Goal: Information Seeking & Learning: Learn about a topic

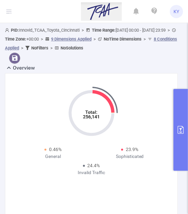
scroll to position [0, 230]
click at [182, 129] on icon "primary" at bounding box center [181, 130] width 8 height 8
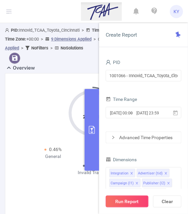
click at [135, 200] on button "Run Report" at bounding box center [127, 201] width 43 height 12
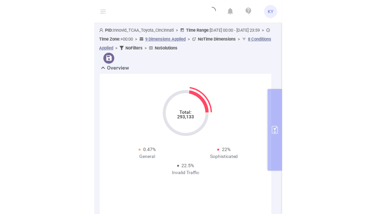
scroll to position [75, 0]
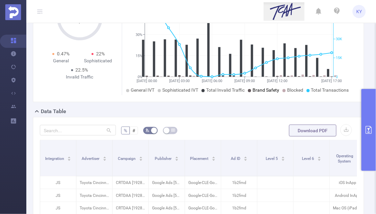
click at [188, 91] on span "Brand Safety" at bounding box center [266, 89] width 27 height 5
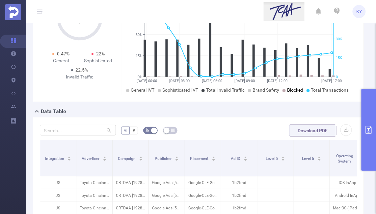
click at [188, 91] on icon at bounding box center [284, 90] width 3 height 3
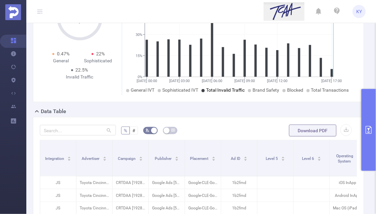
click at [188, 89] on span "Total Invalid Traffic" at bounding box center [225, 89] width 39 height 5
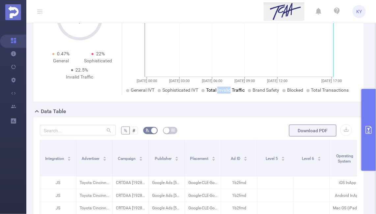
click at [188, 89] on span "Total Invalid Traffic" at bounding box center [225, 89] width 39 height 5
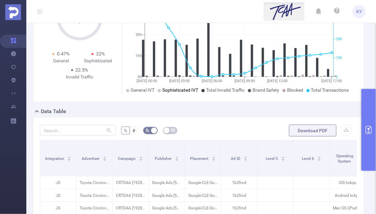
click at [186, 89] on span "Sophisticated IVT" at bounding box center [180, 89] width 36 height 5
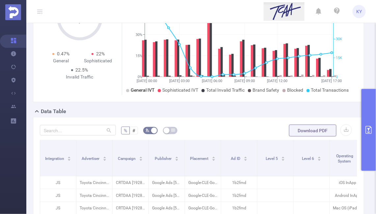
click at [146, 89] on span "General IVT" at bounding box center [143, 89] width 24 height 5
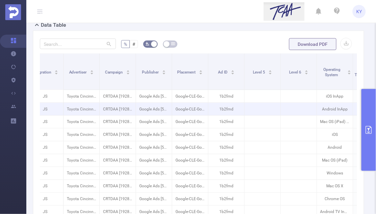
scroll to position [0, 0]
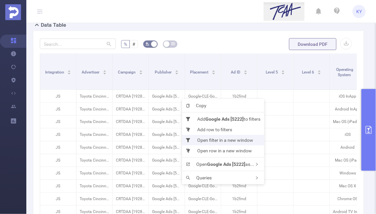
click at [188, 141] on li "Open filter in a new window" at bounding box center [223, 140] width 82 height 11
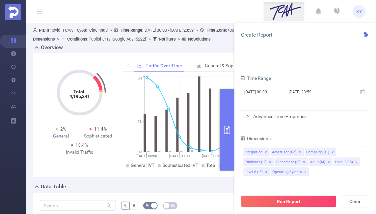
click at [224, 132] on icon "primary" at bounding box center [227, 130] width 6 height 8
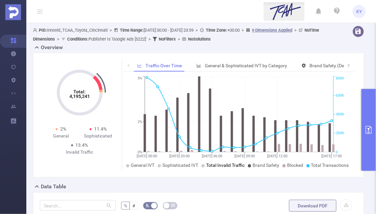
click at [238, 164] on span "Total Invalid Traffic" at bounding box center [225, 164] width 39 height 5
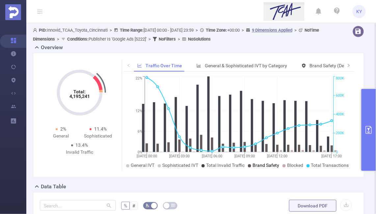
click at [270, 164] on span "Brand Safety" at bounding box center [266, 164] width 27 height 5
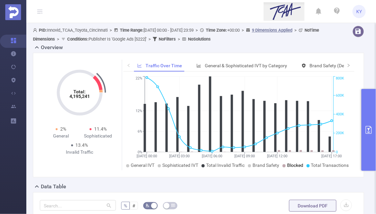
click at [295, 164] on span "Blocked" at bounding box center [295, 164] width 16 height 5
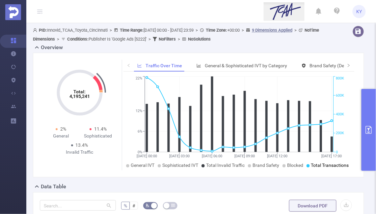
click at [329, 164] on span "Total Transactions" at bounding box center [330, 164] width 38 height 5
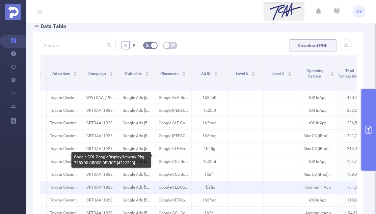
scroll to position [105, 0]
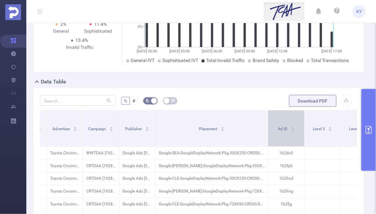
drag, startPoint x: 191, startPoint y: 132, endPoint x: 268, endPoint y: 140, distance: 77.2
click at [268, 140] on span at bounding box center [268, 128] width 3 height 36
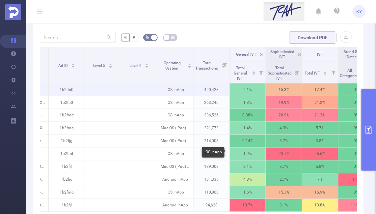
scroll to position [0, 270]
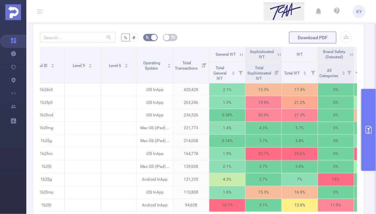
click at [279, 53] on icon at bounding box center [279, 55] width 6 height 6
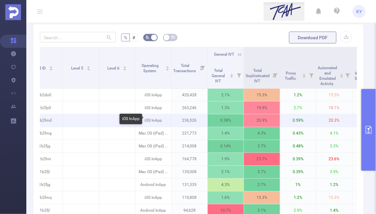
scroll to position [0, 283]
